Goal: Task Accomplishment & Management: Use online tool/utility

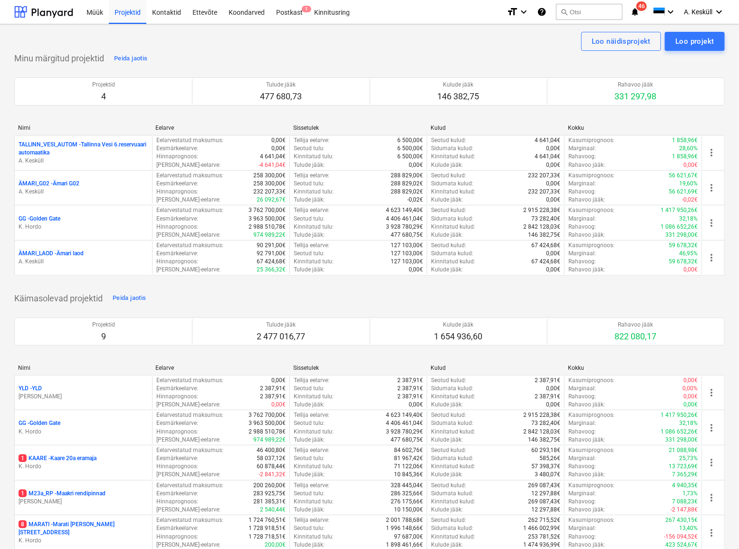
click at [54, 215] on p "GG - [GEOGRAPHIC_DATA]" at bounding box center [40, 219] width 42 height 8
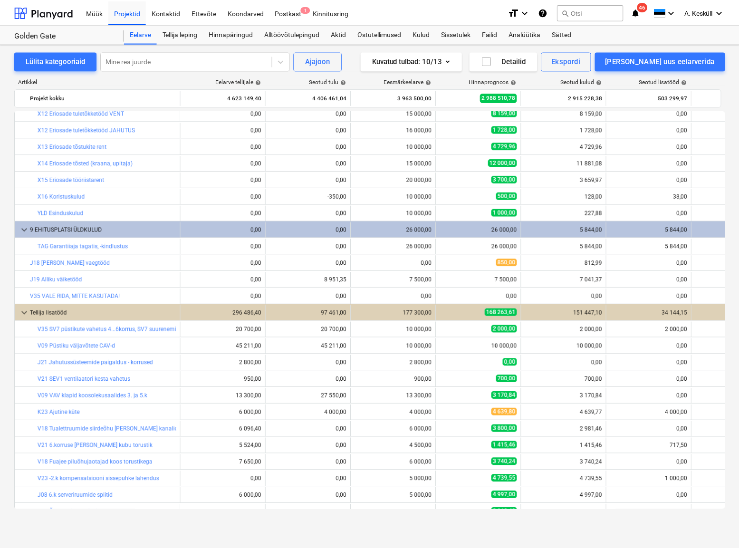
scroll to position [1298, 0]
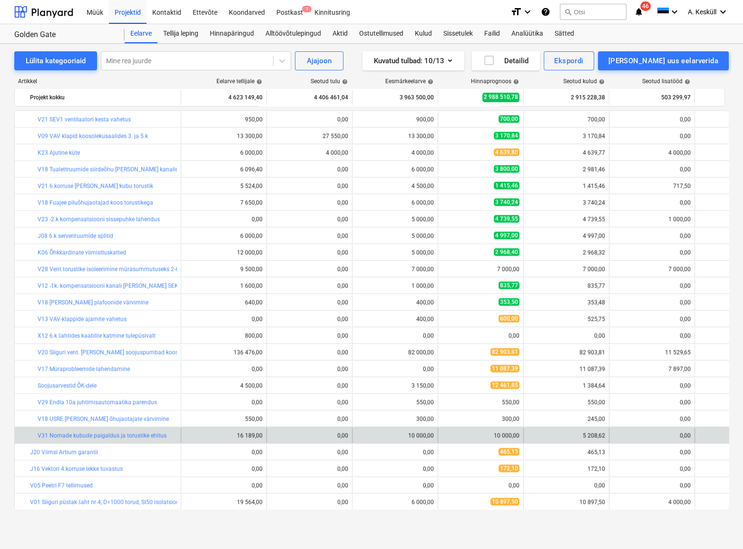
click at [114, 431] on div "bar_chart V31 Nomade kubude paigaldus ja torustike ehitus" at bounding box center [107, 435] width 139 height 15
click at [114, 438] on div "V31 Nomade kubude paigaldus ja torustike ehitus" at bounding box center [102, 435] width 129 height 7
click at [114, 437] on link "V31 Nomade kubude paigaldus ja torustike ehitus" at bounding box center [102, 435] width 129 height 7
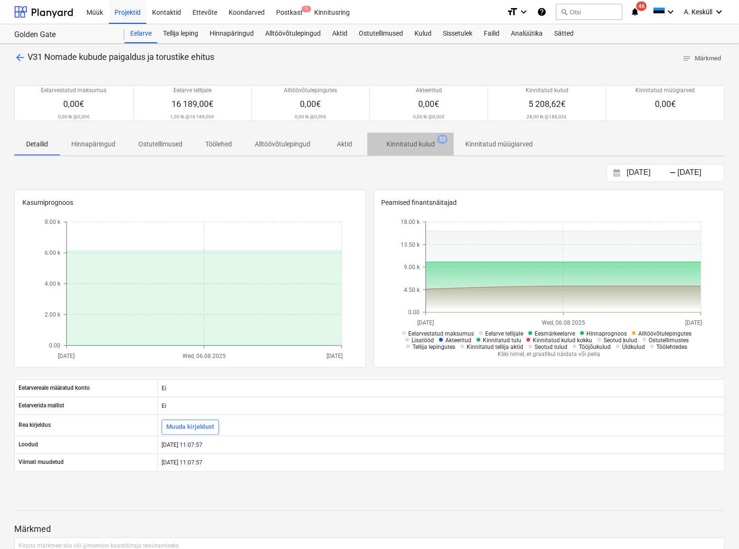
click at [441, 145] on span "Kinnitatud kulud 32" at bounding box center [411, 144] width 64 height 10
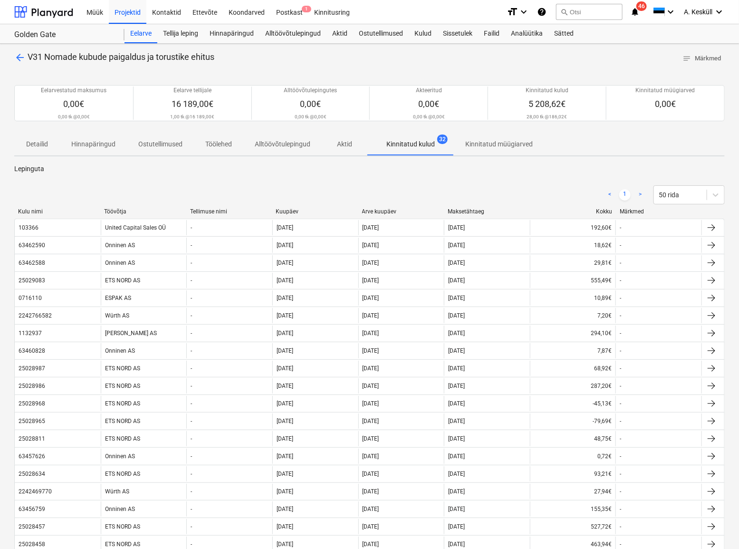
click at [294, 213] on div "Kuupäev" at bounding box center [315, 211] width 78 height 7
click at [298, 210] on div "Kuupäev" at bounding box center [315, 211] width 78 height 7
click at [136, 33] on div "Eelarve" at bounding box center [141, 33] width 33 height 19
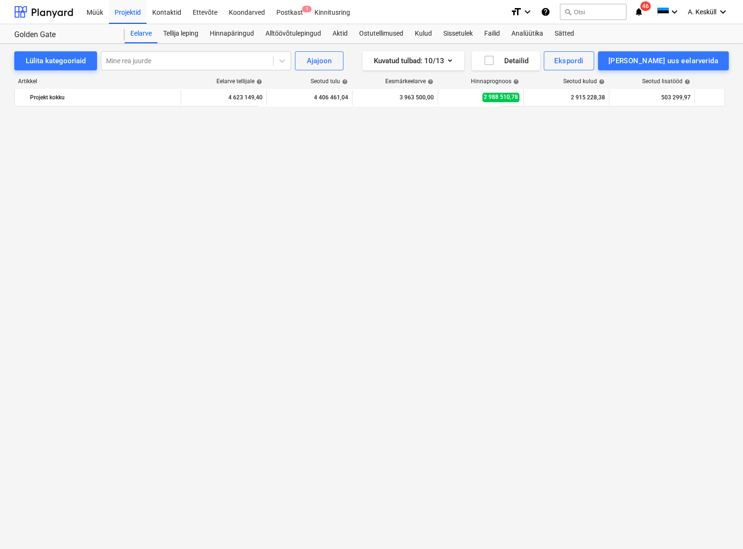
scroll to position [1298, 0]
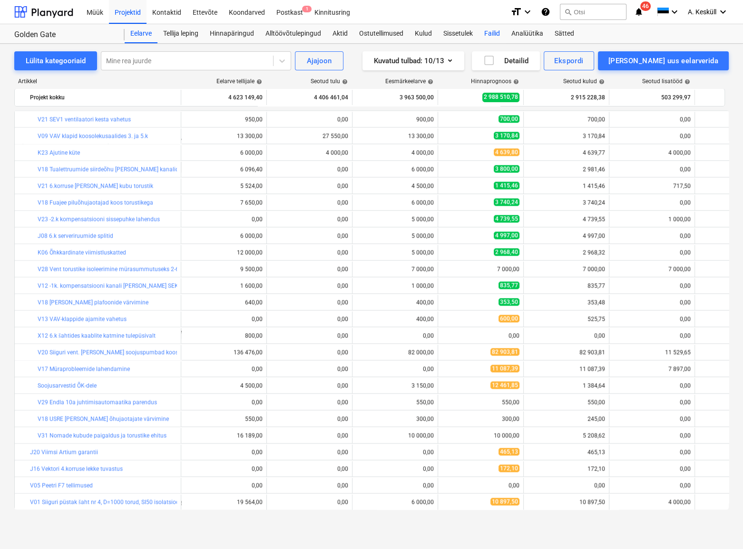
click at [496, 34] on div "Failid" at bounding box center [491, 33] width 27 height 19
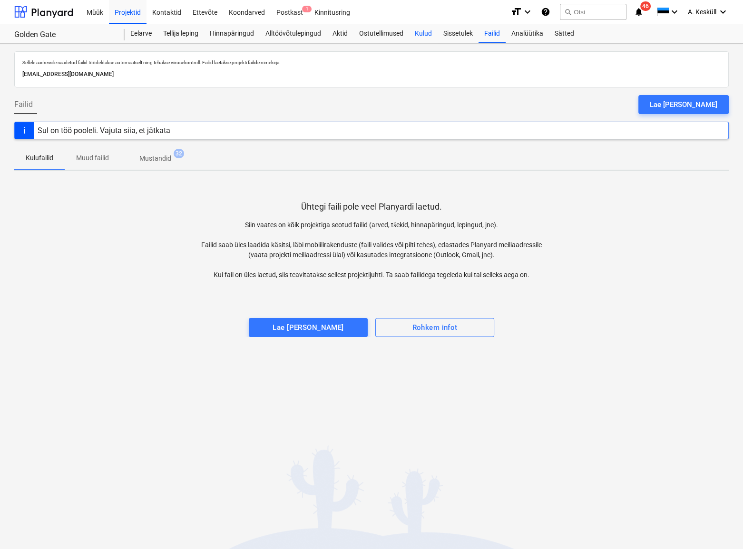
click at [420, 36] on div "Kulud" at bounding box center [423, 33] width 29 height 19
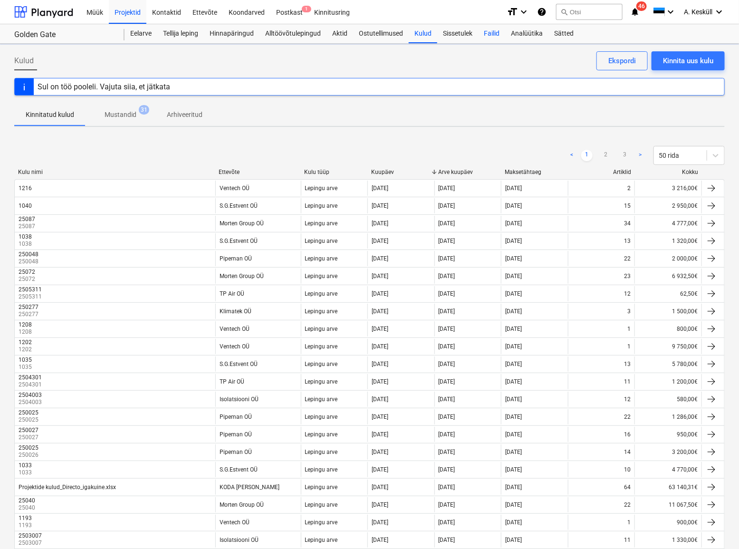
click at [500, 31] on div "Failid" at bounding box center [491, 33] width 27 height 19
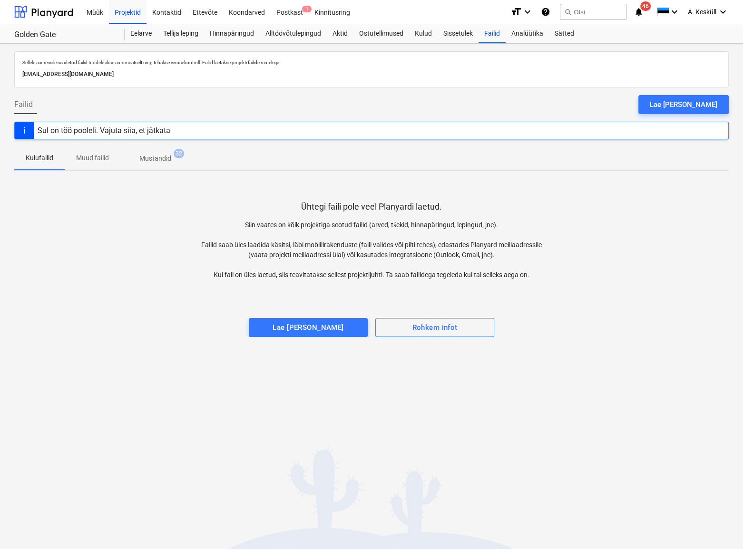
click at [152, 133] on div "Sul on töö pooleli. Vajuta siia, et jätkata" at bounding box center [104, 130] width 133 height 9
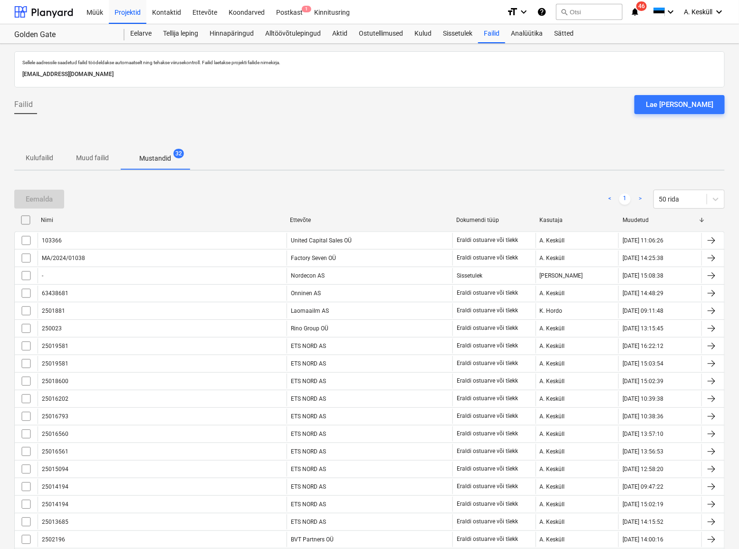
click at [22, 159] on span "Kulufailid" at bounding box center [39, 158] width 50 height 16
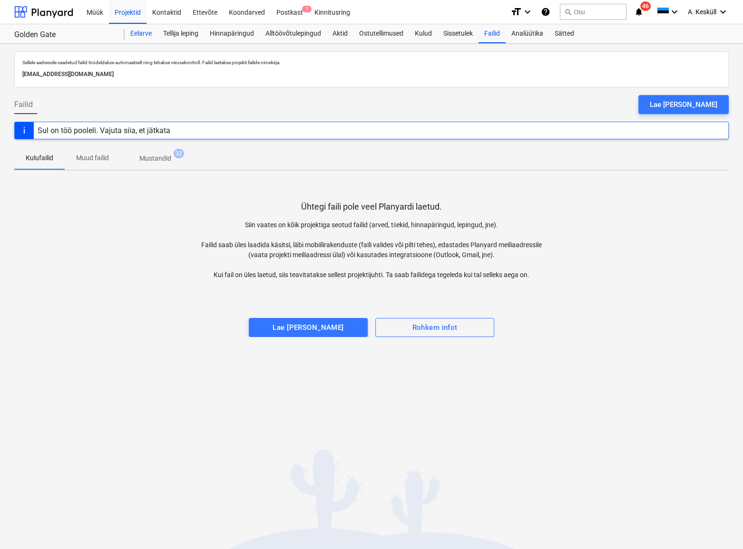
click at [147, 32] on div "Eelarve" at bounding box center [141, 33] width 33 height 19
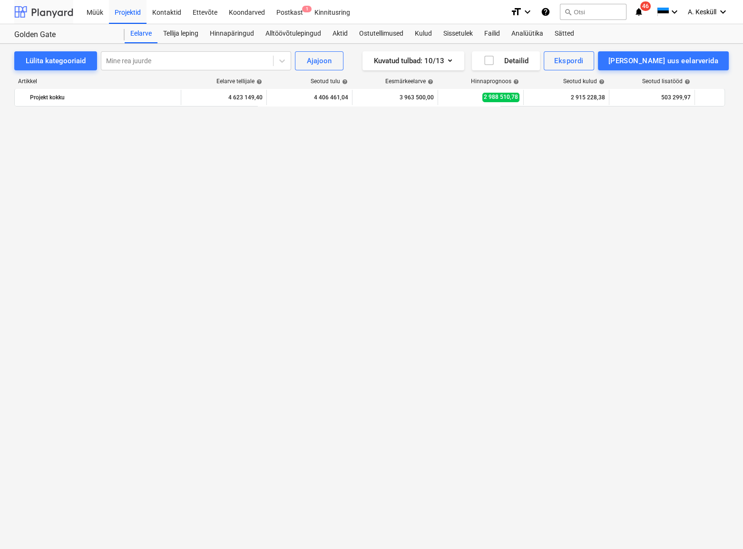
click at [39, 10] on div at bounding box center [43, 12] width 59 height 24
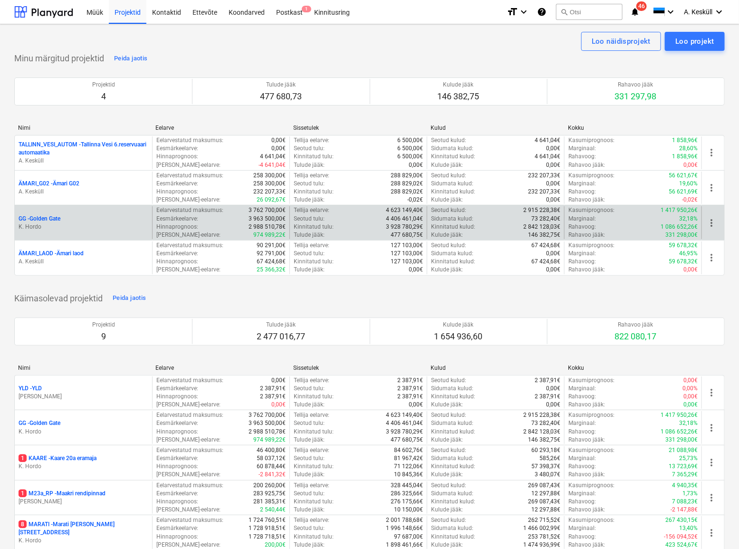
click at [44, 218] on p "GG - [GEOGRAPHIC_DATA]" at bounding box center [40, 219] width 42 height 8
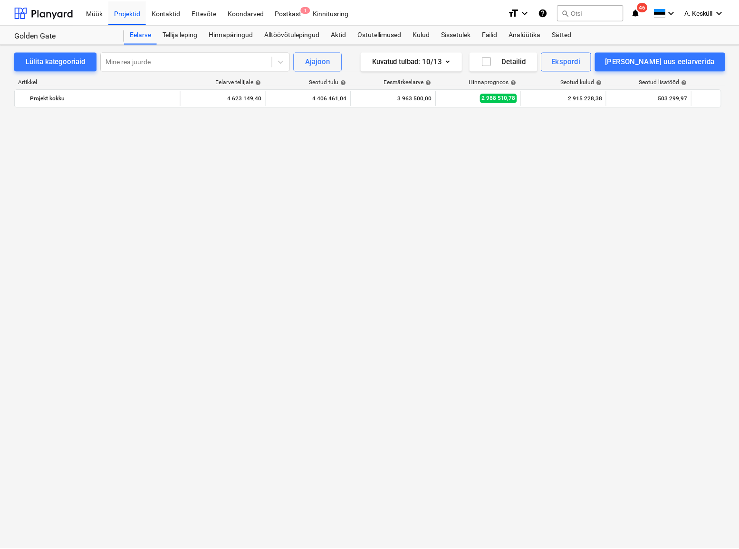
scroll to position [1298, 0]
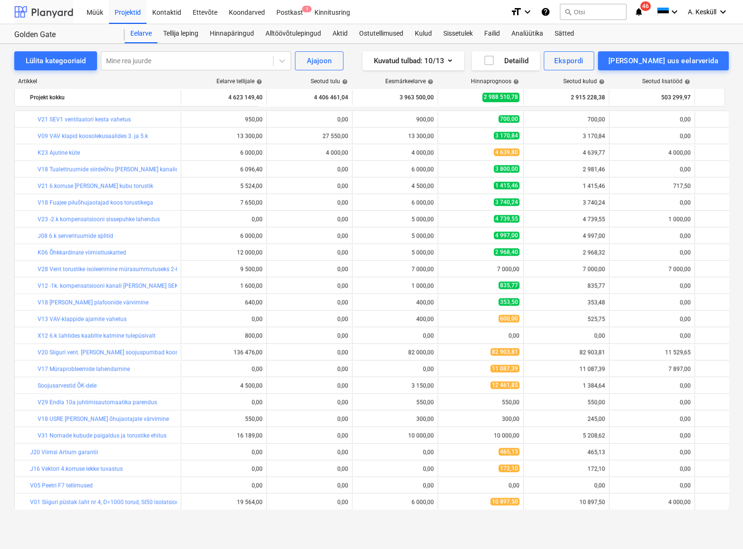
click at [49, 10] on div at bounding box center [43, 12] width 59 height 24
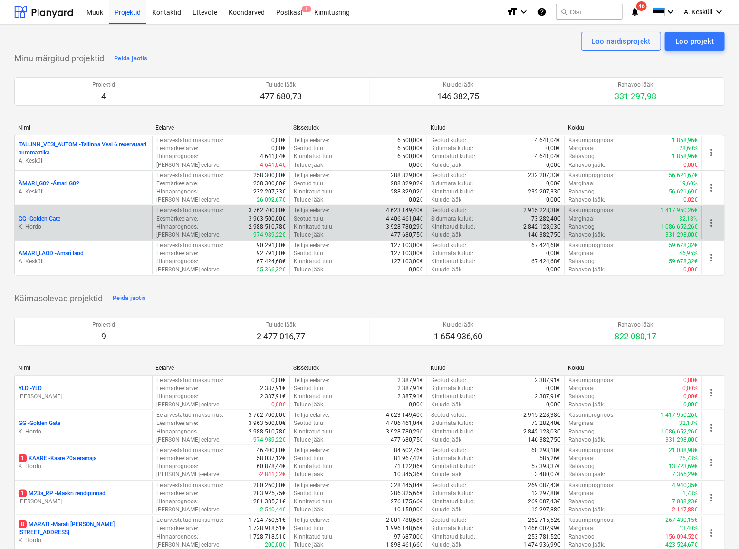
click at [40, 218] on p "GG - [GEOGRAPHIC_DATA]" at bounding box center [40, 219] width 42 height 8
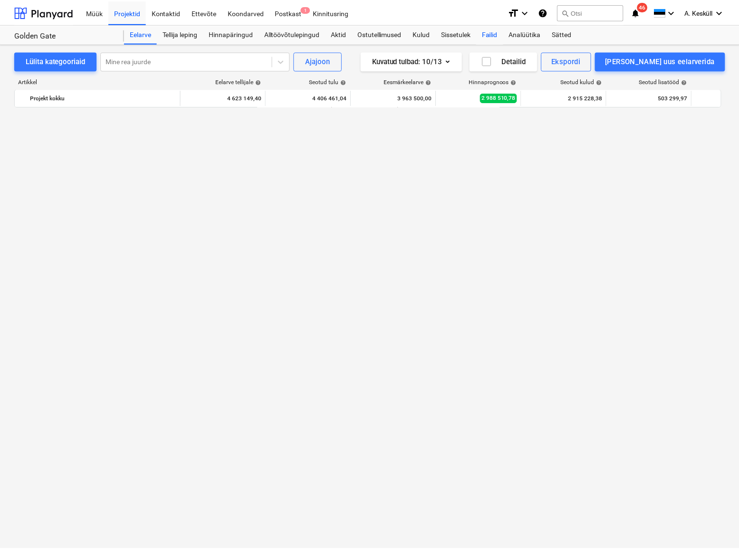
scroll to position [1298, 0]
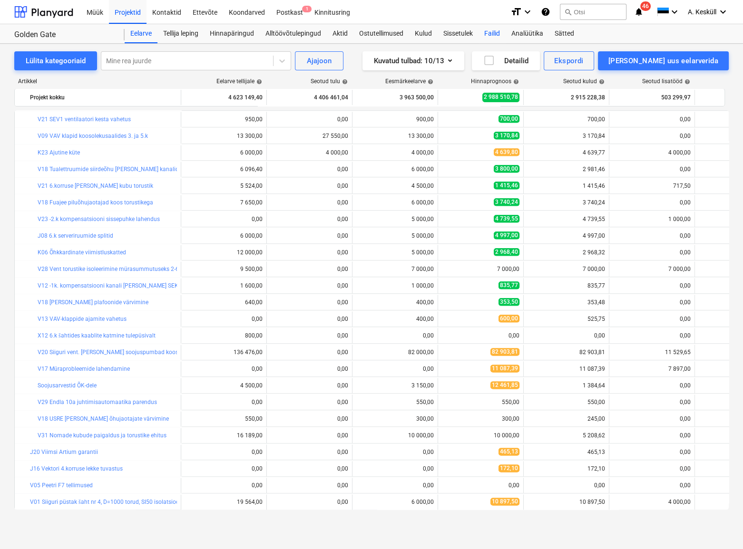
click at [495, 31] on div "Failid" at bounding box center [491, 33] width 27 height 19
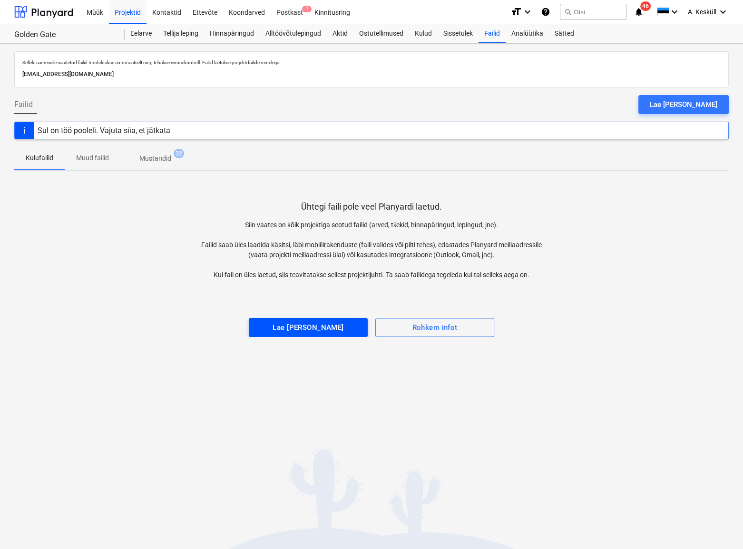
click at [328, 321] on div "Lae [PERSON_NAME]" at bounding box center [307, 327] width 71 height 12
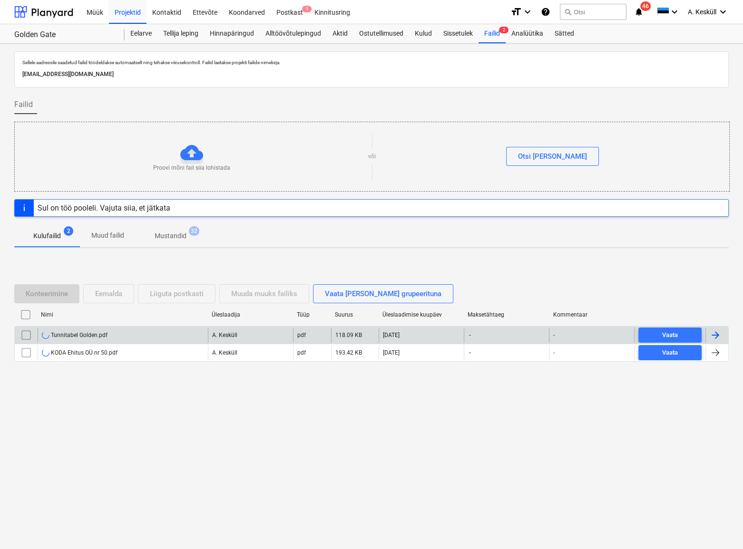
click at [24, 335] on input "checkbox" at bounding box center [26, 335] width 15 height 15
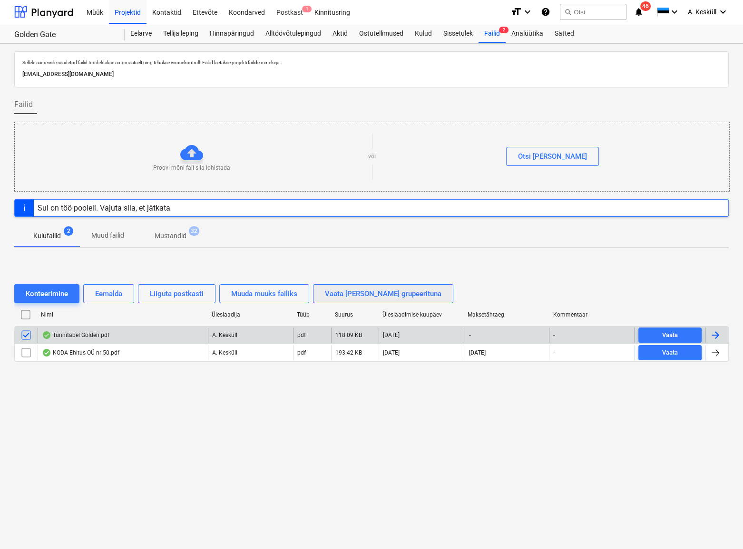
click at [351, 298] on div "Vaata [PERSON_NAME] grupeerituna" at bounding box center [383, 294] width 116 height 12
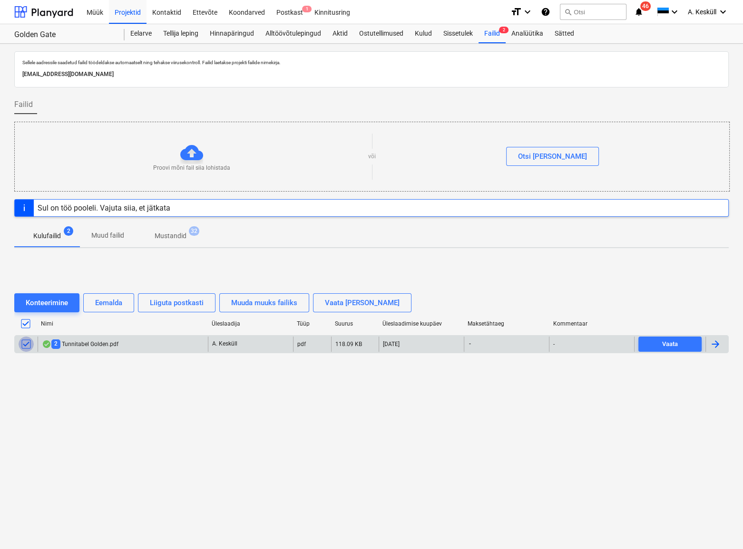
click at [22, 342] on input "checkbox" at bounding box center [26, 344] width 15 height 15
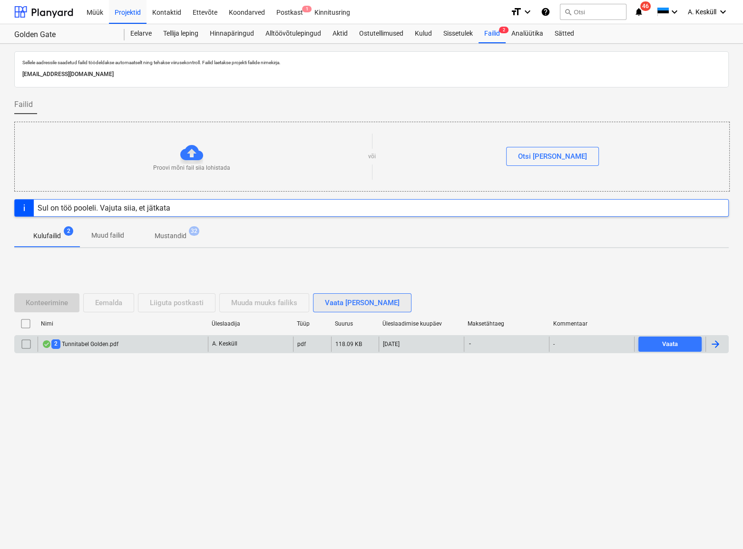
click at [371, 300] on div "Vaata [PERSON_NAME]" at bounding box center [362, 303] width 75 height 12
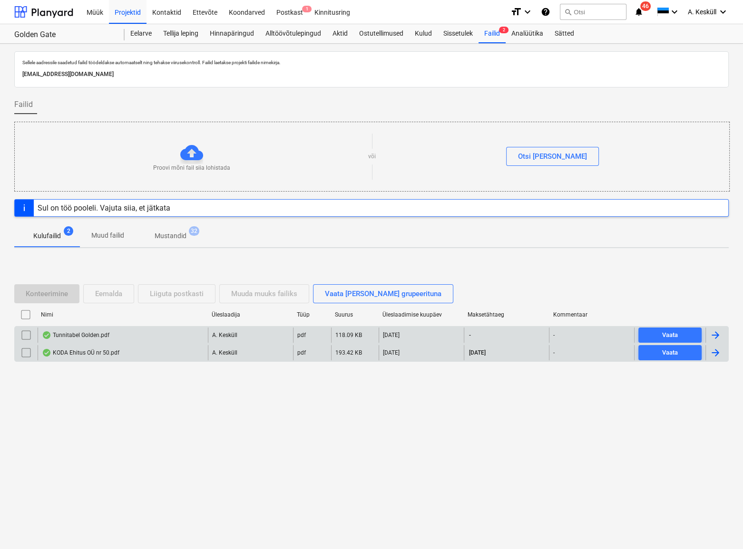
click at [90, 352] on div "KODA Ehitus OÜ nr 50.pdf" at bounding box center [80, 353] width 77 height 8
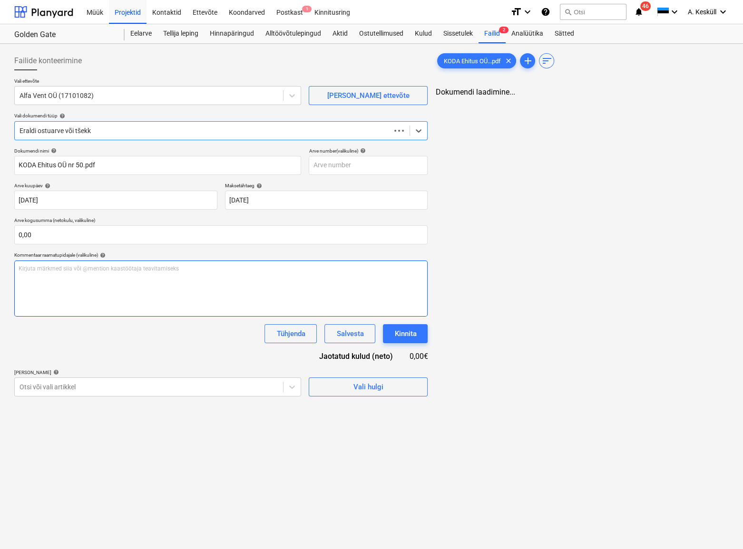
type input "KODA Ehitus OÜ nr 50.pdf"
type input "[DATE]"
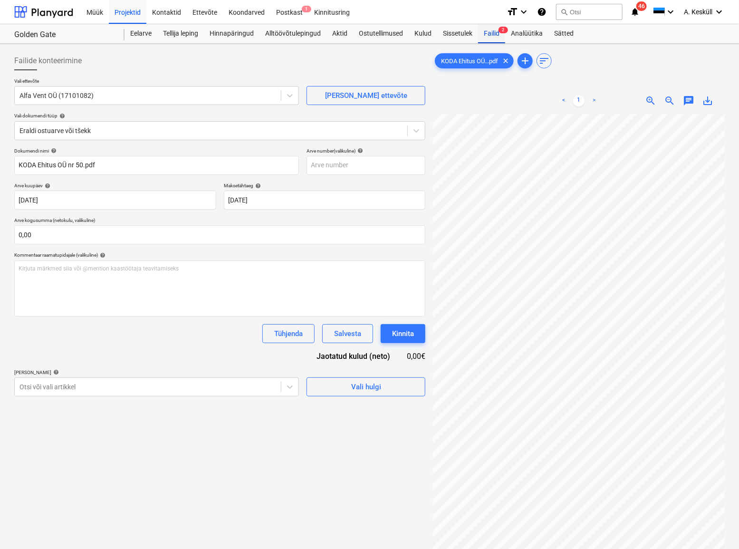
click at [499, 32] on div "Failid 2" at bounding box center [491, 33] width 27 height 19
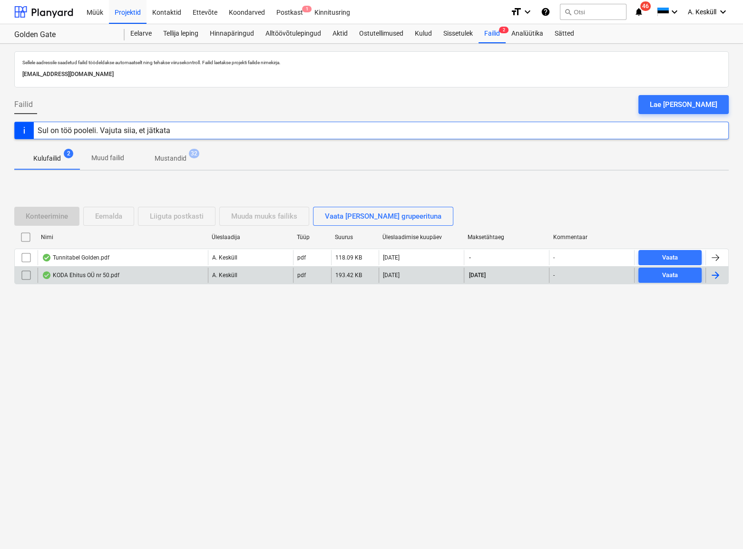
click at [81, 273] on div "KODA Ehitus OÜ nr 50.pdf" at bounding box center [80, 275] width 77 height 8
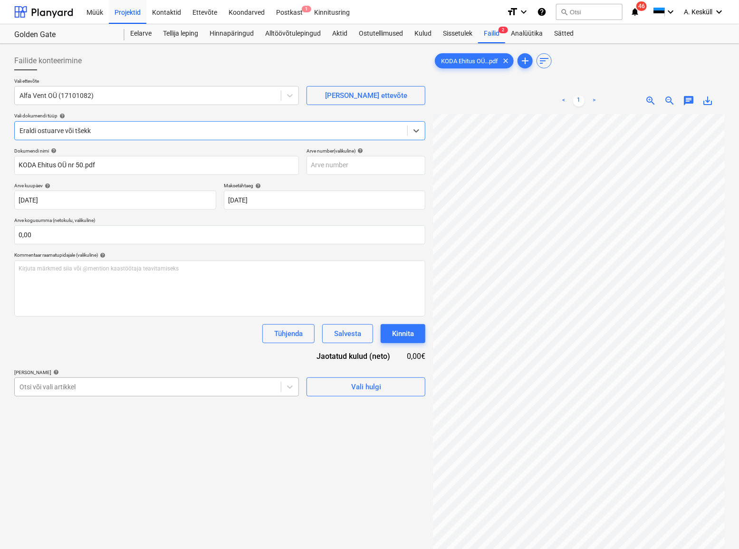
click at [56, 390] on div at bounding box center [147, 387] width 257 height 10
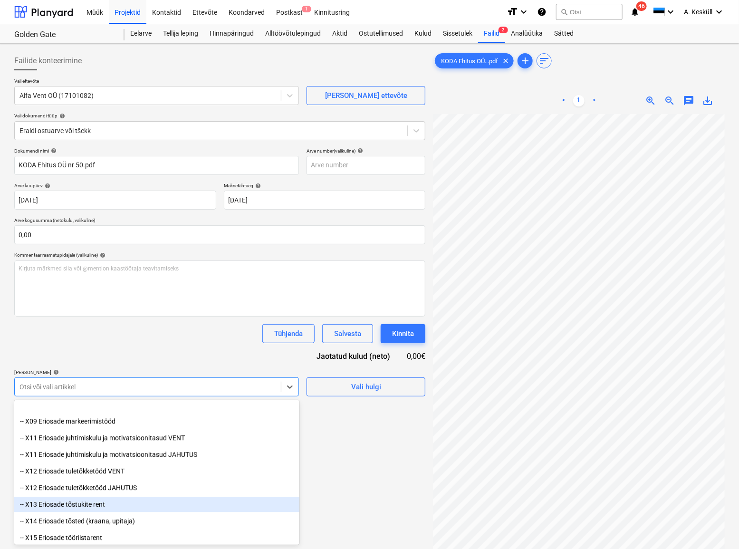
scroll to position [1599, 0]
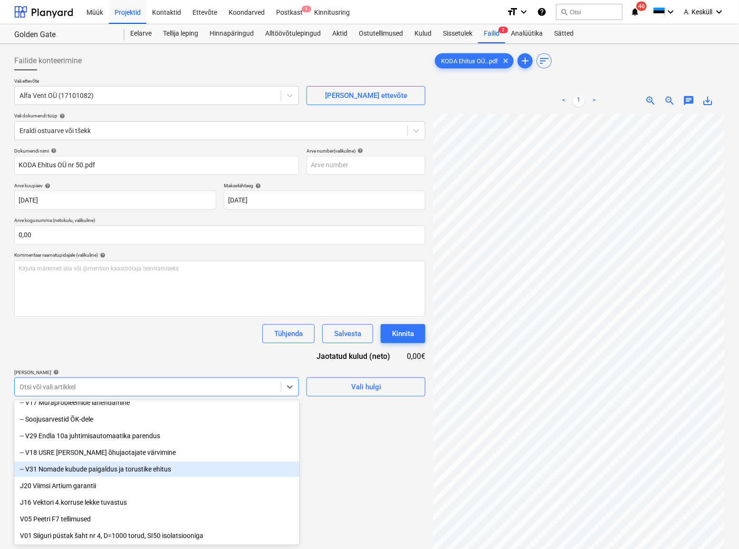
click at [93, 465] on div "-- V31 Nomade kubude paigaldus ja torustike ehitus" at bounding box center [156, 469] width 285 height 15
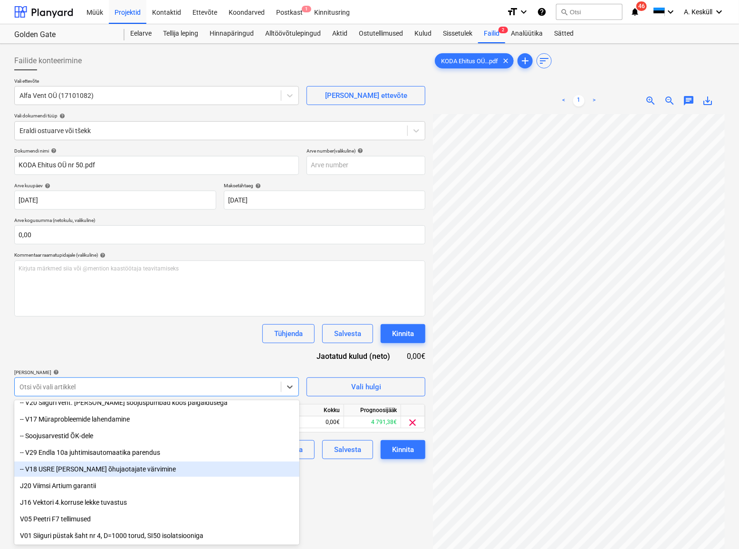
click at [385, 505] on div "Failide konteerimine Vali ettevõte Alfa Vent OÜ (17101082) [PERSON_NAME] uus et…" at bounding box center [219, 344] width 419 height 593
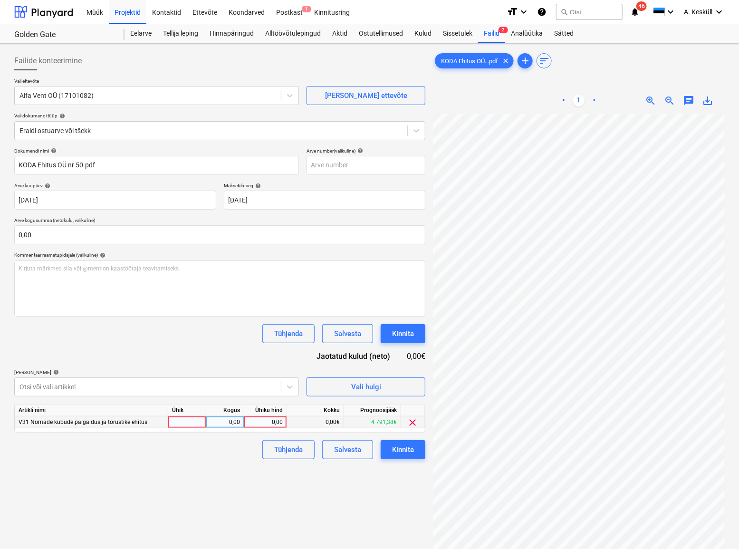
click at [256, 422] on div "0,00" at bounding box center [265, 422] width 35 height 12
type input "2820"
click at [199, 470] on div "Failide konteerimine Vali ettevõte Alfa Vent OÜ (17101082) [PERSON_NAME] uus et…" at bounding box center [219, 344] width 419 height 593
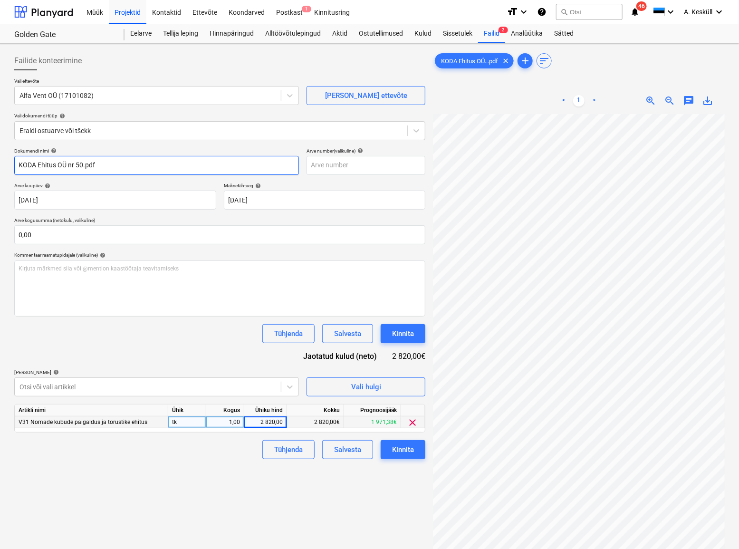
drag, startPoint x: 75, startPoint y: 163, endPoint x: -75, endPoint y: 383, distance: 266.3
click at [0, 383] on html "Müük Projektid Kontaktid Ettevõte Koondarved Postkast 1 Kinnitusring format_siz…" at bounding box center [369, 274] width 739 height 549
drag, startPoint x: 48, startPoint y: 162, endPoint x: 26, endPoint y: 163, distance: 22.4
click at [26, 163] on input "50.pdf" at bounding box center [156, 165] width 285 height 19
type input "50"
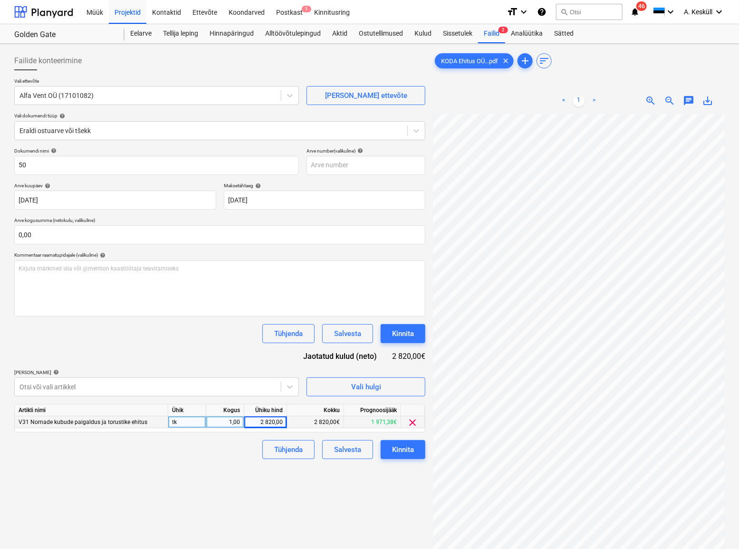
click at [133, 334] on div "Tühjenda Salvesta Kinnita" at bounding box center [219, 333] width 411 height 19
click at [409, 454] on div "Kinnita" at bounding box center [403, 450] width 22 height 12
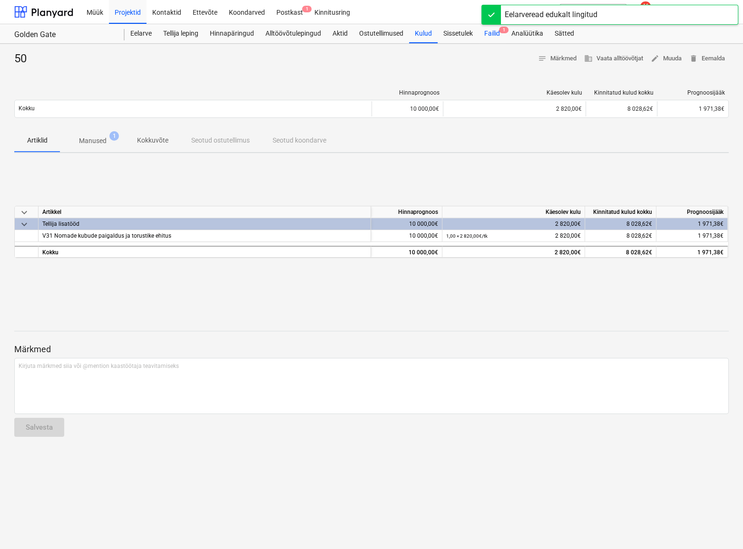
click at [492, 33] on div "Failid 1" at bounding box center [491, 33] width 27 height 19
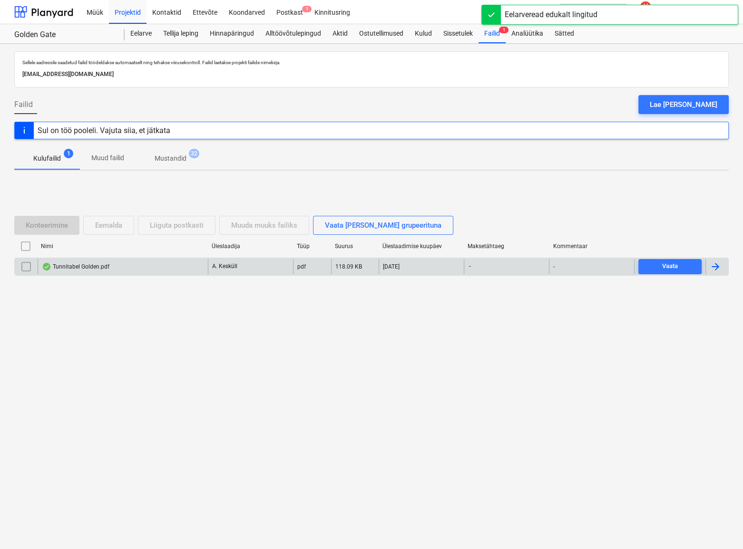
click at [26, 266] on input "checkbox" at bounding box center [26, 266] width 15 height 15
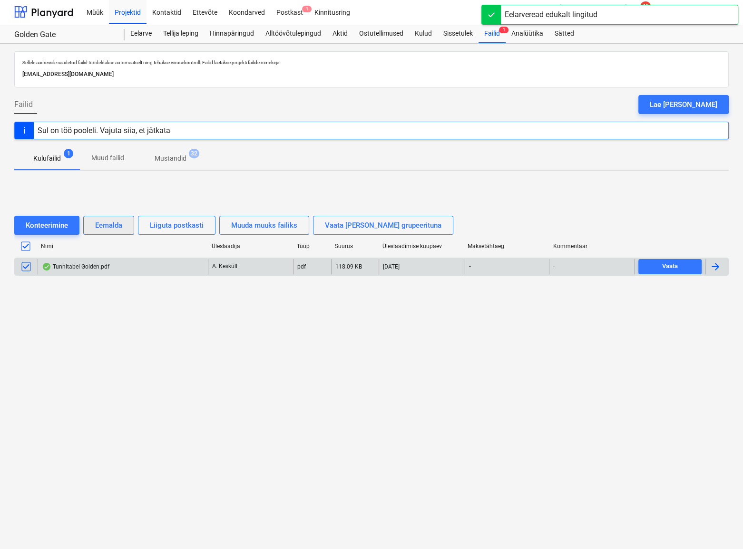
click at [106, 228] on div "Eemalda" at bounding box center [108, 225] width 27 height 12
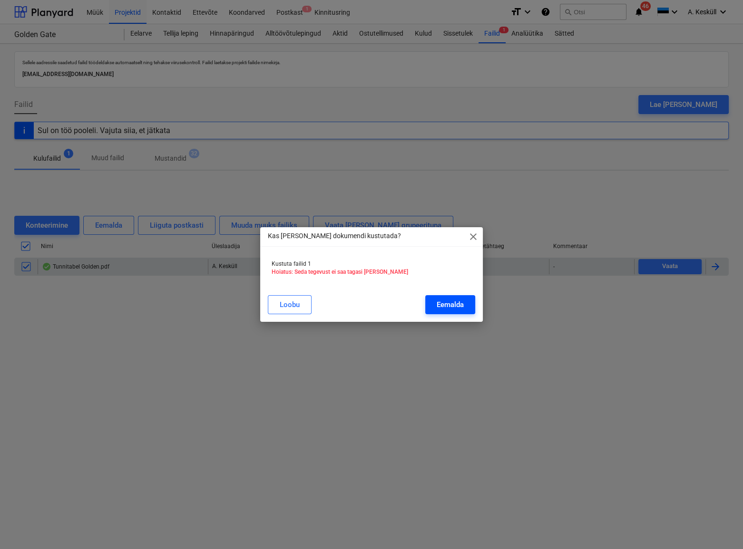
click at [457, 305] on div "Eemalda" at bounding box center [449, 305] width 27 height 12
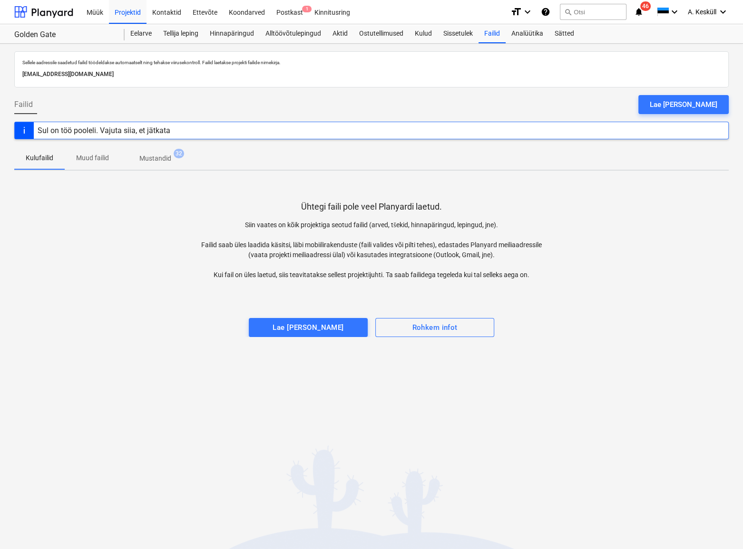
click at [409, 450] on div "Sellele aadressile saadetud failid töödeldakse automaatselt ning tehakse viirus…" at bounding box center [371, 296] width 743 height 505
